Goal: Book appointment/travel/reservation

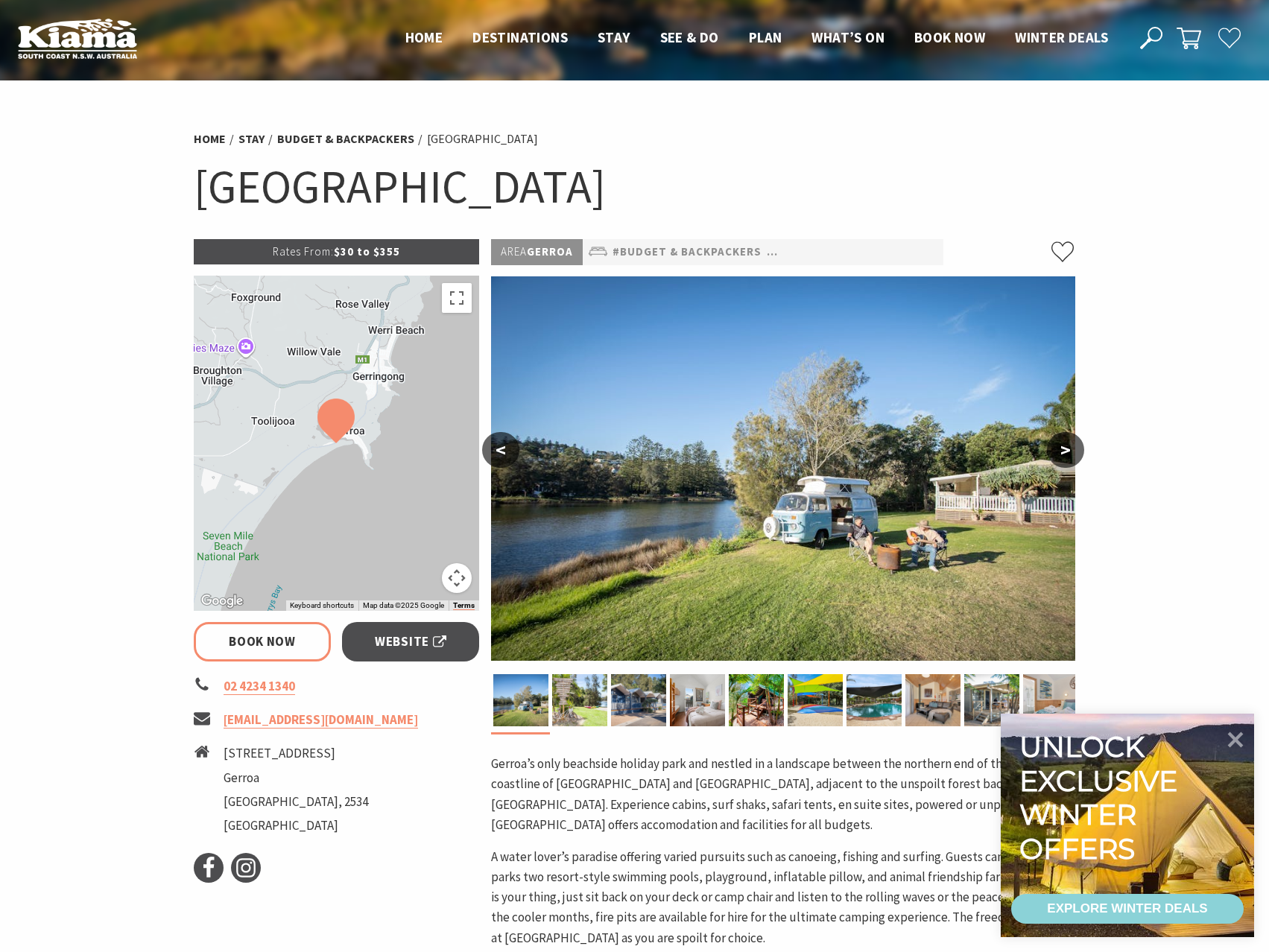
select select "3"
select select "2"
click at [958, 34] on span "Book now" at bounding box center [949, 37] width 70 height 18
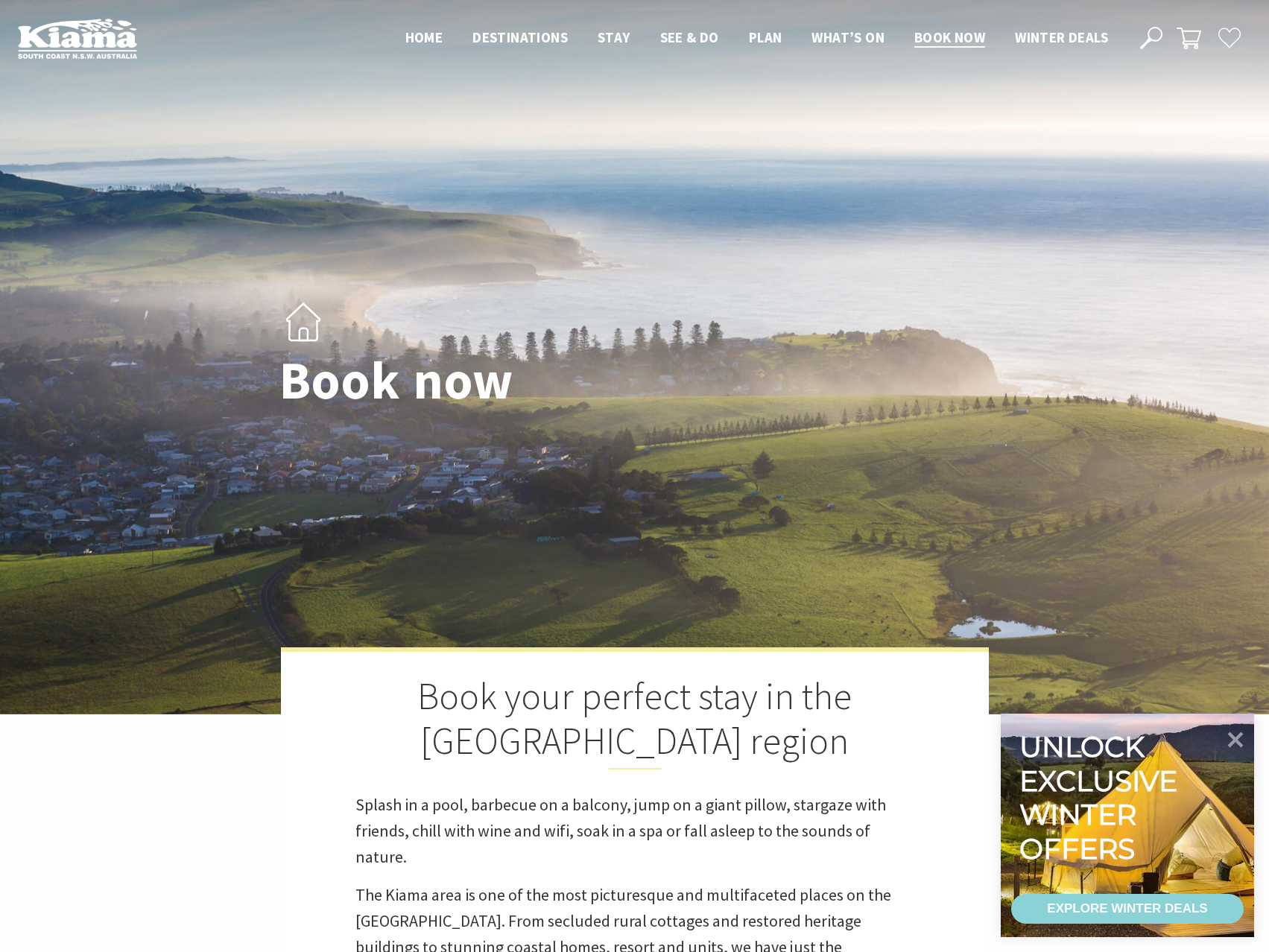
select select "3"
select select "2"
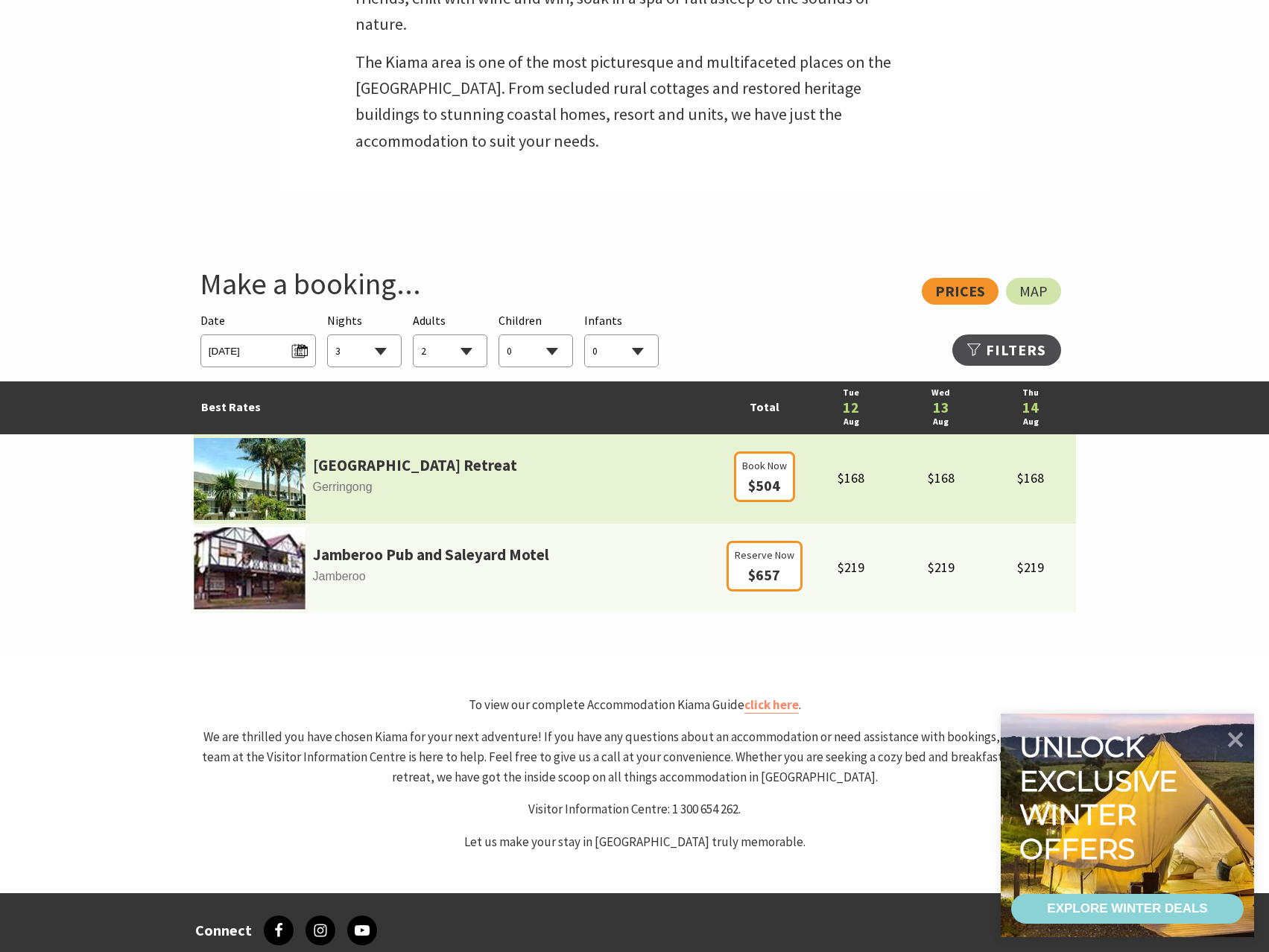
scroll to position [894, 0]
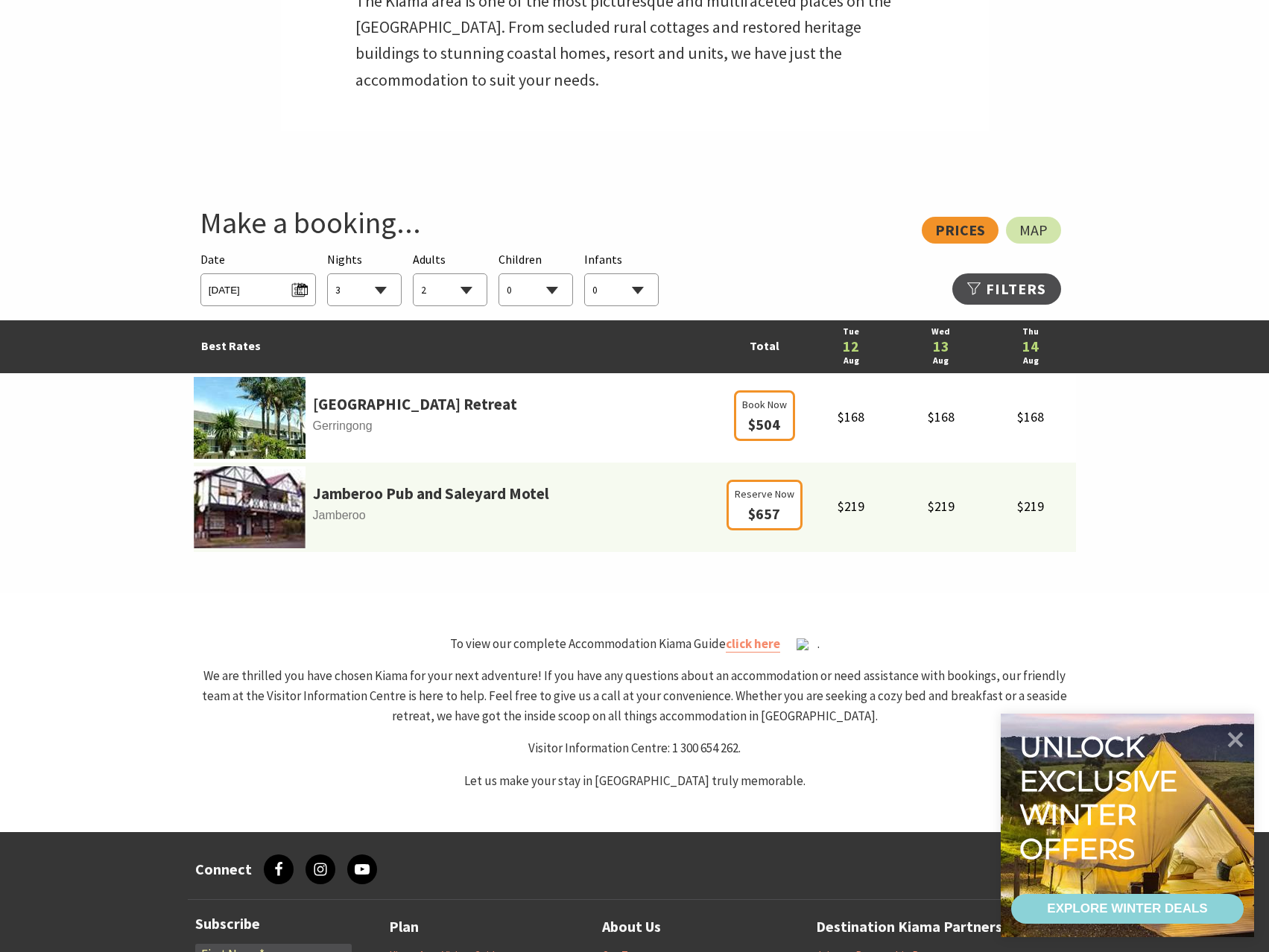
click at [254, 275] on span "[DATE]" at bounding box center [258, 289] width 115 height 33
click at [251, 286] on span "[DATE]" at bounding box center [258, 287] width 99 height 21
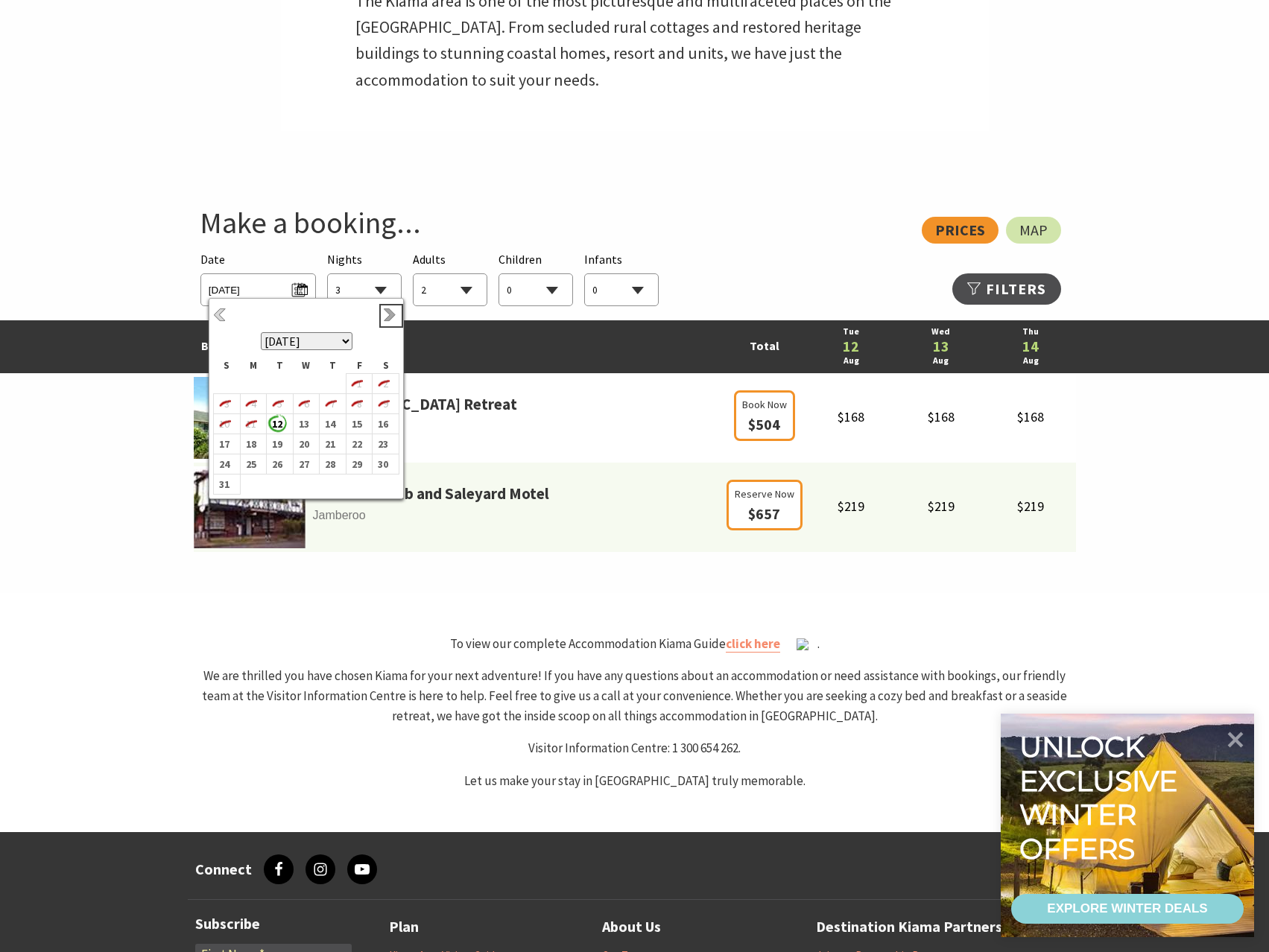
click at [386, 318] on link "Next" at bounding box center [391, 316] width 16 height 16
click at [386, 318] on link "Next" at bounding box center [391, 316] width 16 height 16
click at [228, 476] on b "28" at bounding box center [224, 476] width 20 height 20
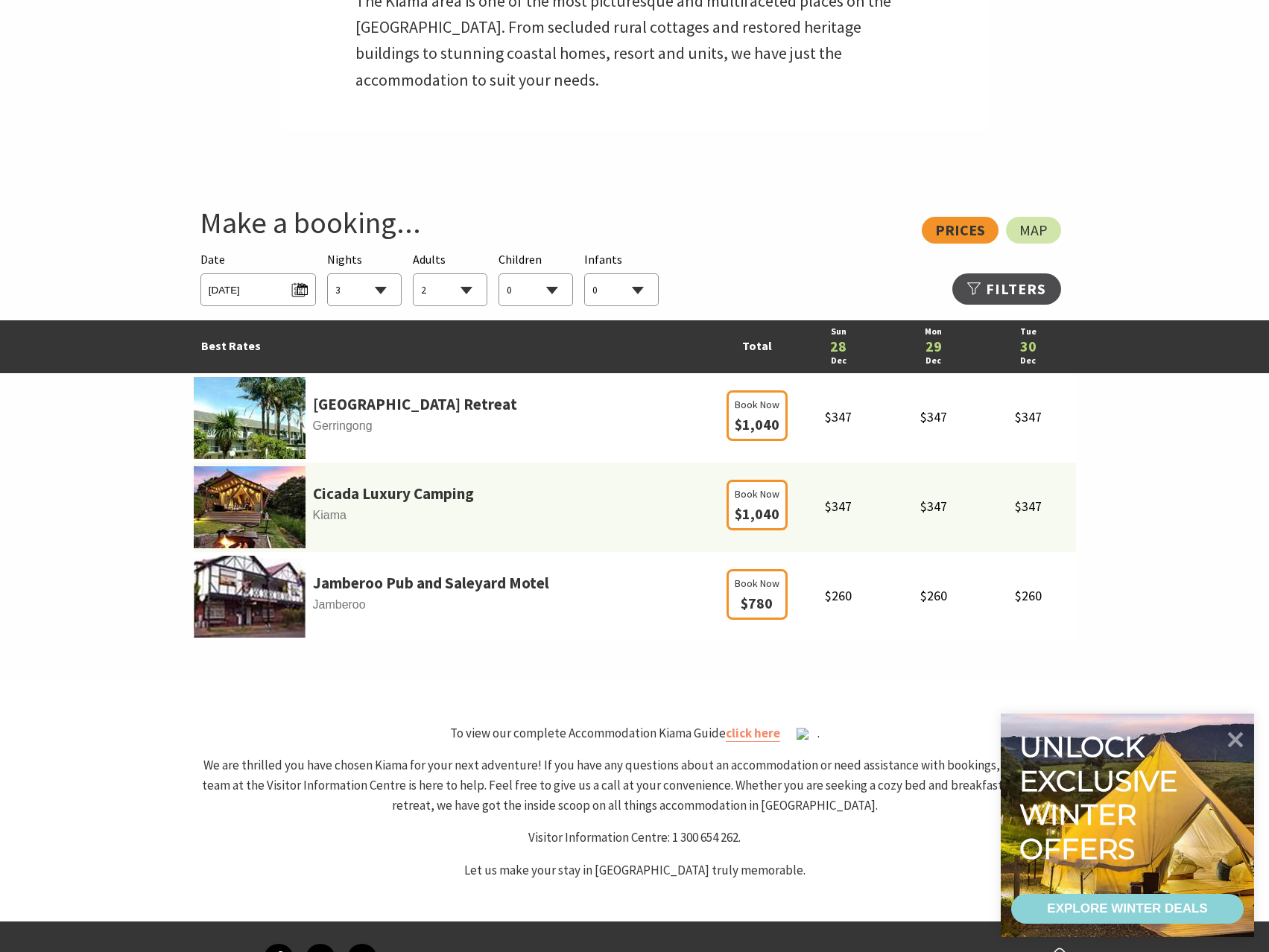
click at [389, 286] on select "1 2 3 4 5 6 7 8 9 10 11 12 13 14 15 16 17 18 19 20 21 22 23 24 25 26 27 28 29 30" at bounding box center [364, 290] width 73 height 33
select select "2"
click at [328, 274] on select "1 2 3 4 5 6 7 8 9 10 11 12 13 14 15 16 17 18 19 20 21 22 23 24 25 26 27 28 29 30" at bounding box center [364, 290] width 73 height 33
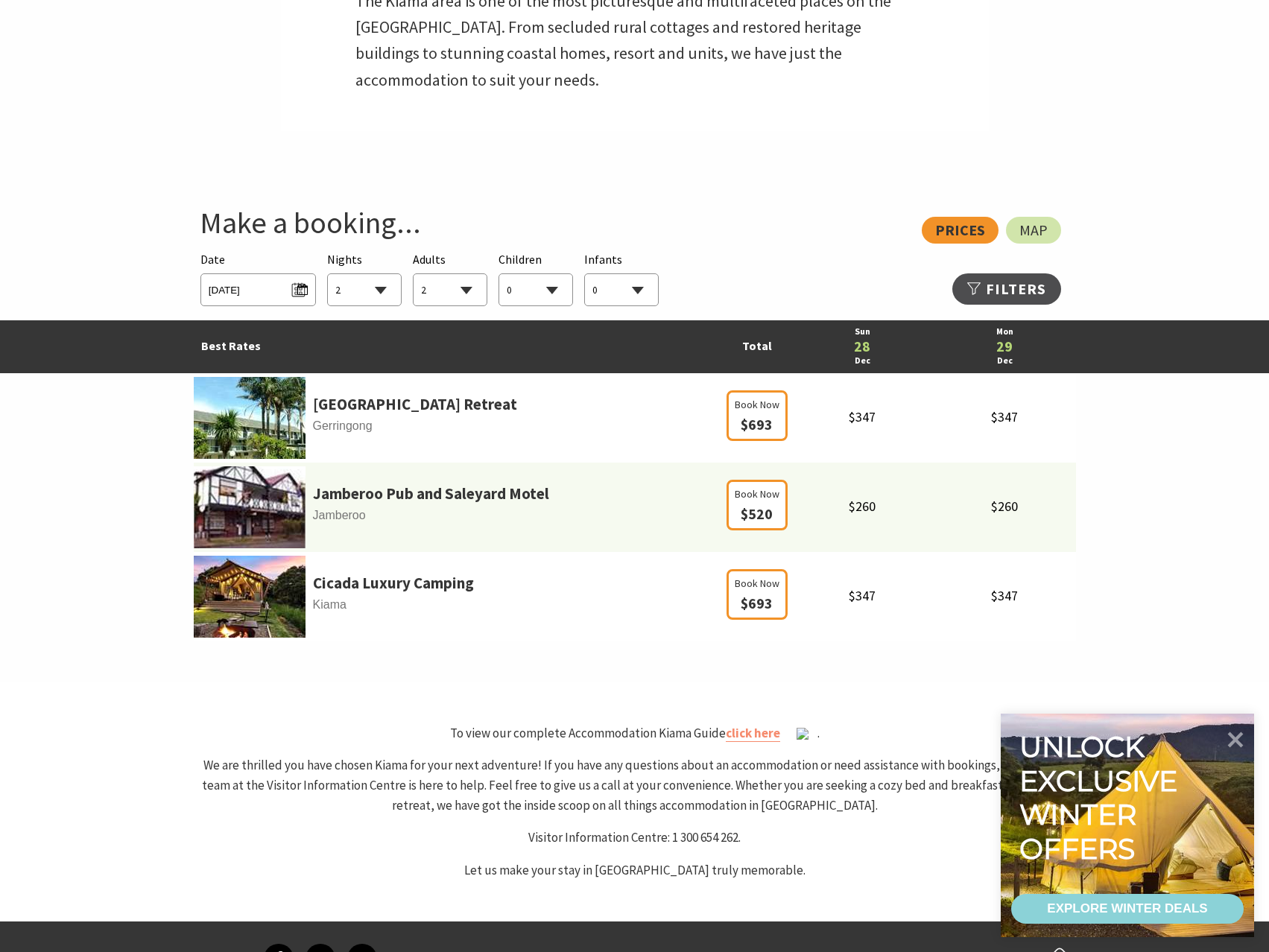
click at [549, 289] on select "0 1 2 3 4 5 6 7 8 9 10 11 12 13 14 15 16 17 18 19 20 21 22 23 24 25 26 27 28 29…" at bounding box center [535, 290] width 73 height 33
select select "1"
click at [499, 274] on select "0 1 2 3 4 5 6 7 8 9 10 11 12 13 14 15 16 17 18 19 20 21 22 23 24 25 26 27 28 29…" at bounding box center [535, 290] width 73 height 33
click at [601, 303] on select "0 1 2 3 4 5 6 7 8 9 10 11 12 13 14 15 16 17 18 19 20 21 22 23 24 25 26 27 28 29…" at bounding box center [621, 290] width 73 height 33
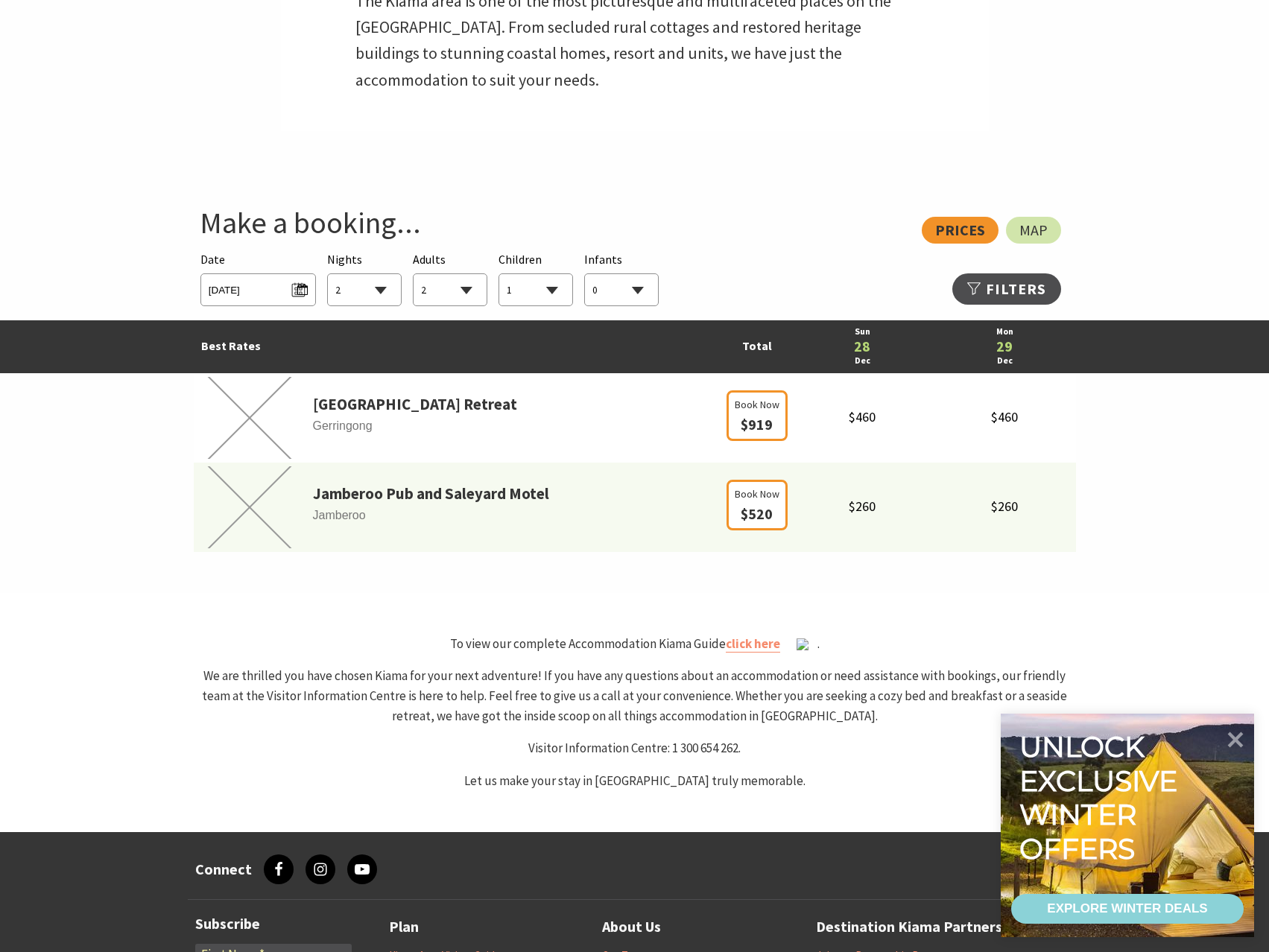
select select "1"
click at [585, 274] on select "0 1 2 3 4 5 6 7 8 9 10 11 12 13 14 15 16 17 18 19 20 21 22 23 24 25 26 27 28 29…" at bounding box center [621, 290] width 73 height 33
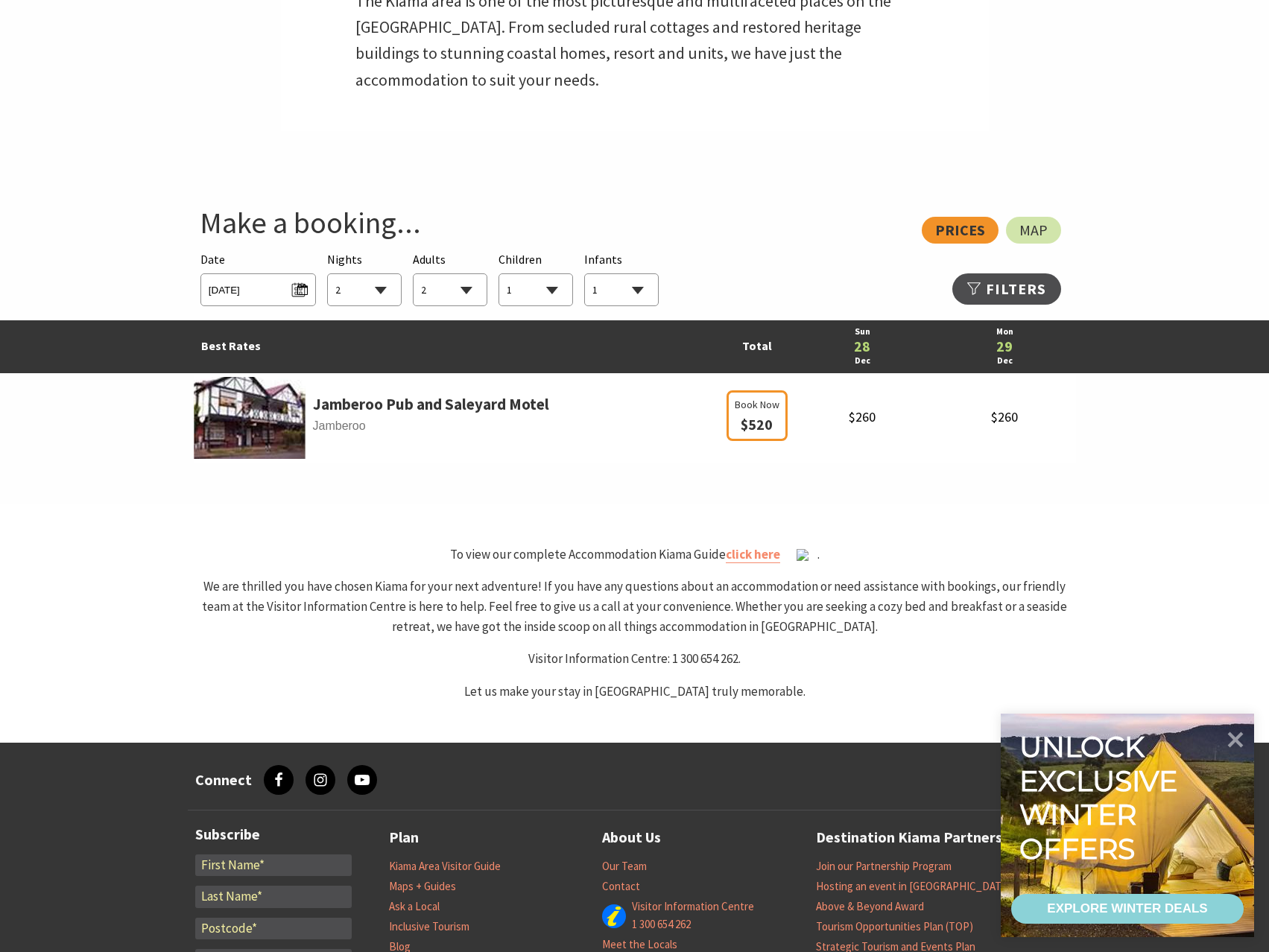
click at [373, 287] on select "1 2 3 4 5 6 7 8 9 10 11 12 13 14 15 16 17 18 19 20 21 22 23 24 25 26 27 28 29 30" at bounding box center [364, 290] width 73 height 33
select select "3"
click at [328, 274] on select "1 2 3 4 5 6 7 8 9 10 11 12 13 14 15 16 17 18 19 20 21 22 23 24 25 26 27 28 29 30" at bounding box center [364, 290] width 73 height 33
